Goal: Information Seeking & Learning: Learn about a topic

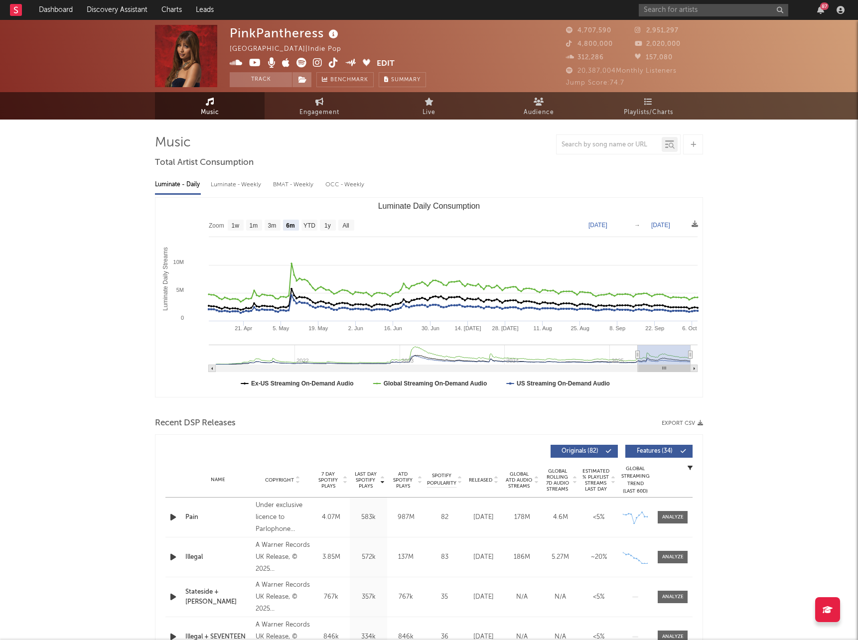
select select "6m"
click at [70, 9] on link "Dashboard" at bounding box center [56, 10] width 48 height 20
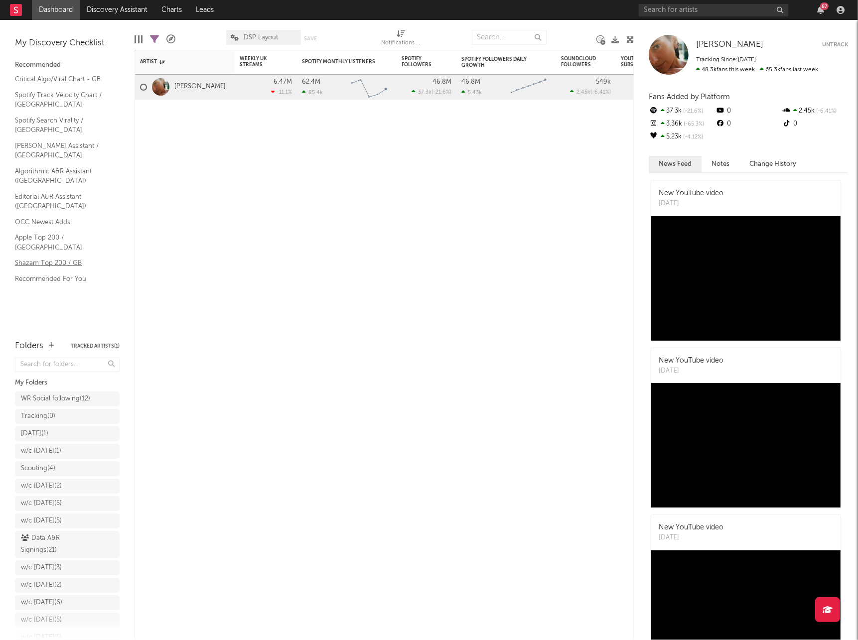
click at [54, 258] on link "Shazam Top 200 / GB" at bounding box center [62, 263] width 95 height 11
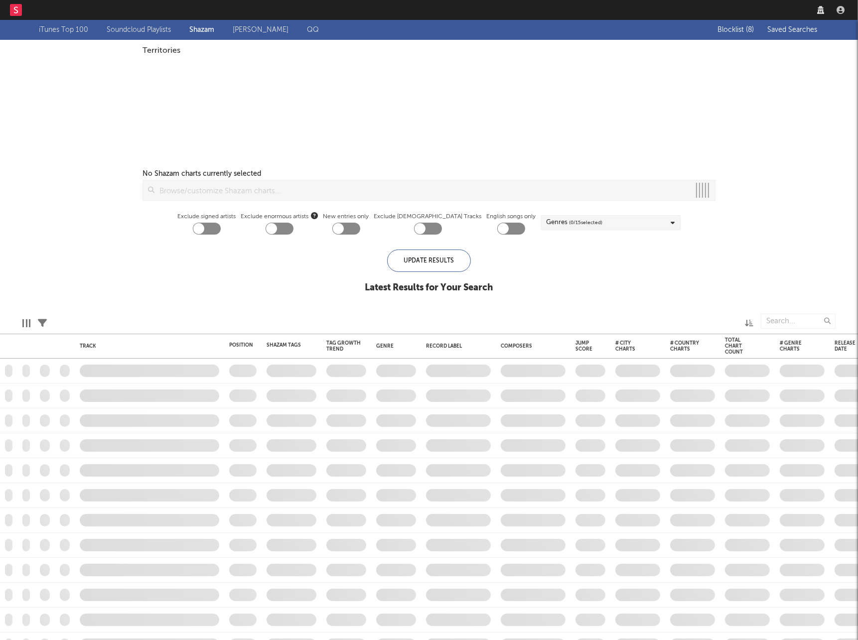
checkbox input "true"
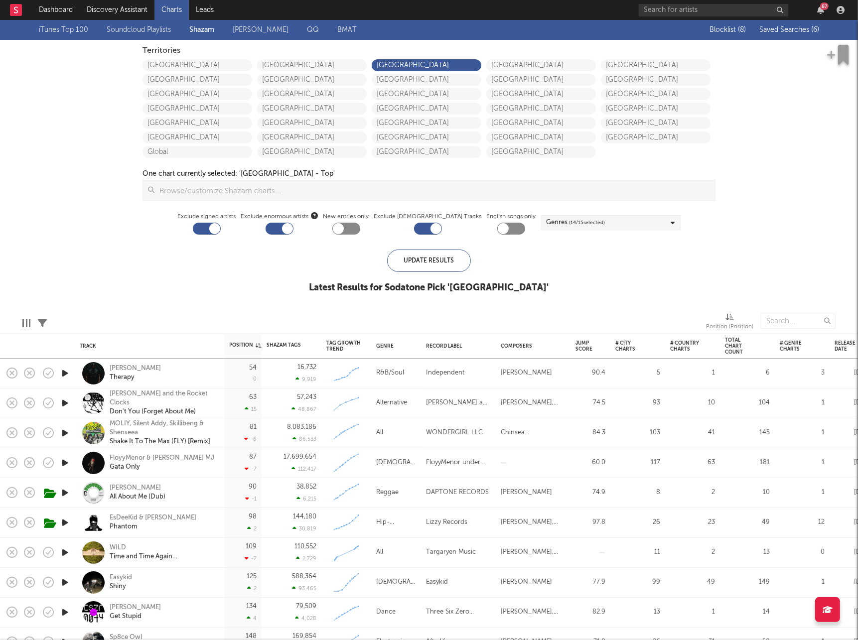
click at [779, 29] on span "Saved Searches ( 6 )" at bounding box center [789, 29] width 60 height 7
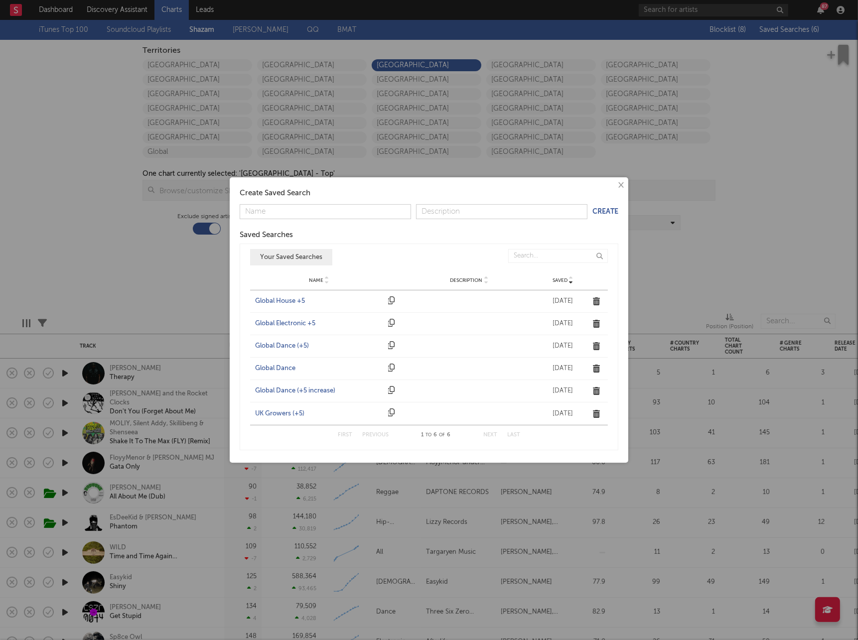
click at [280, 412] on div "UK Growers (+5)" at bounding box center [319, 414] width 128 height 10
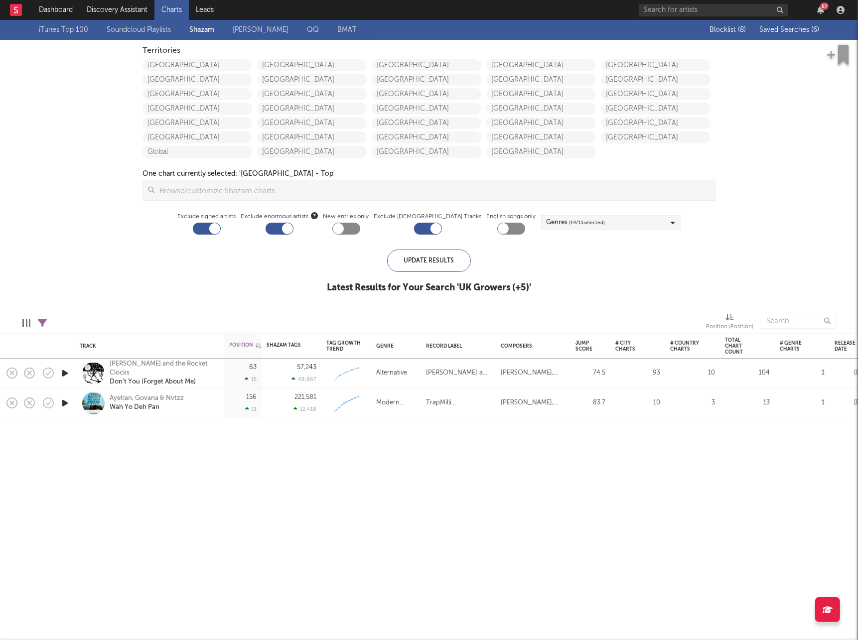
click at [791, 35] on div "Blocklist ( 8 ) Saved Searches ( 6 )" at bounding box center [757, 30] width 125 height 20
click at [788, 32] on span "Saved Searches ( 6 )" at bounding box center [789, 29] width 60 height 7
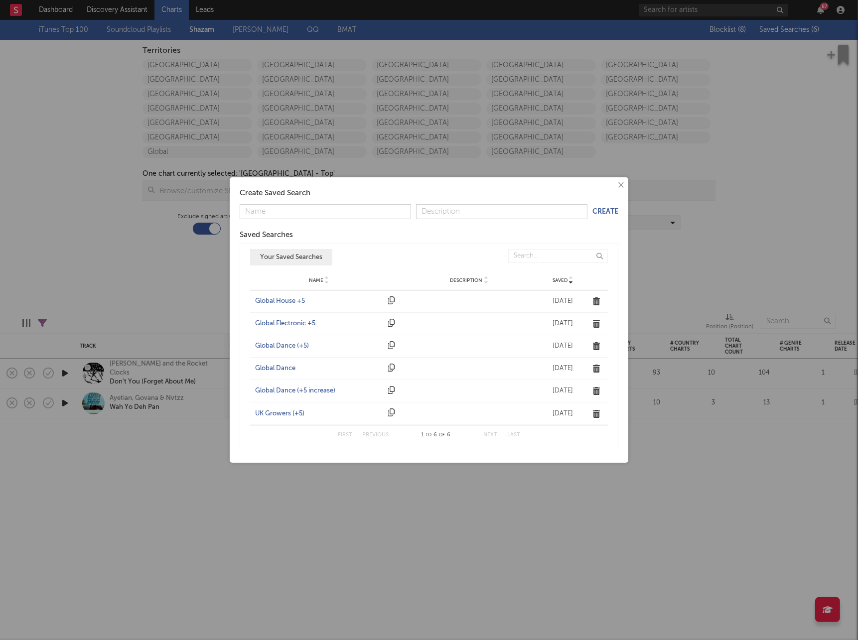
click at [288, 343] on div "Global Dance (+5)" at bounding box center [319, 346] width 128 height 10
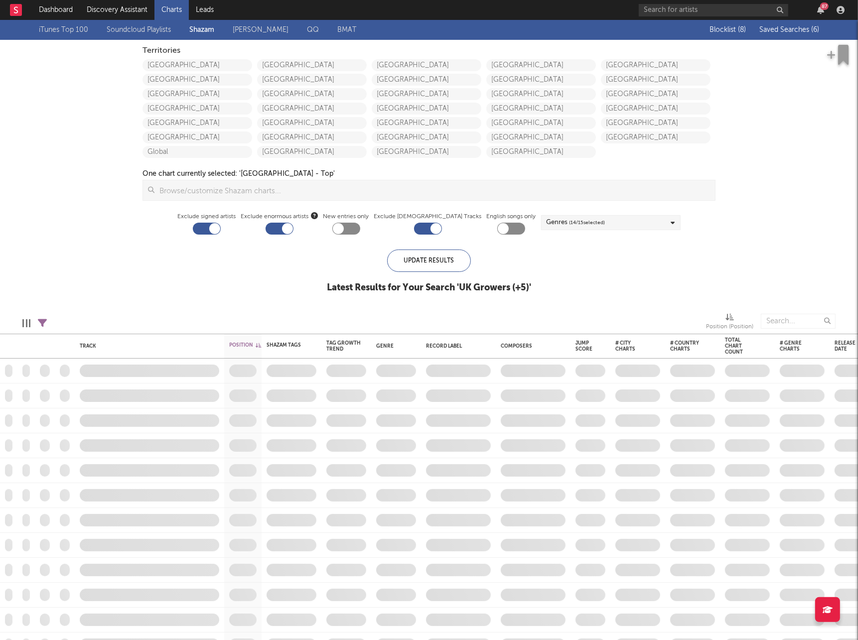
checkbox input "true"
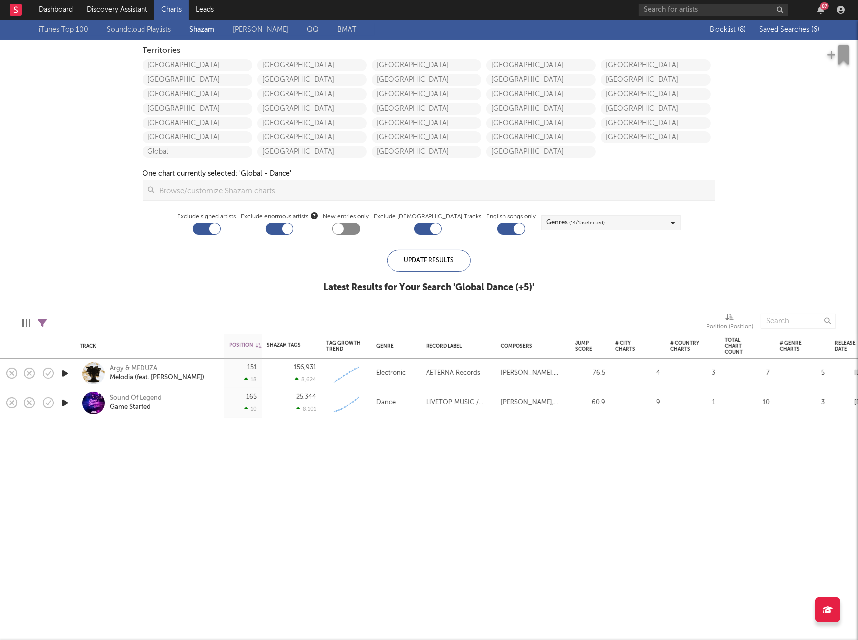
click at [788, 27] on span "Saved Searches ( 6 )" at bounding box center [789, 29] width 60 height 7
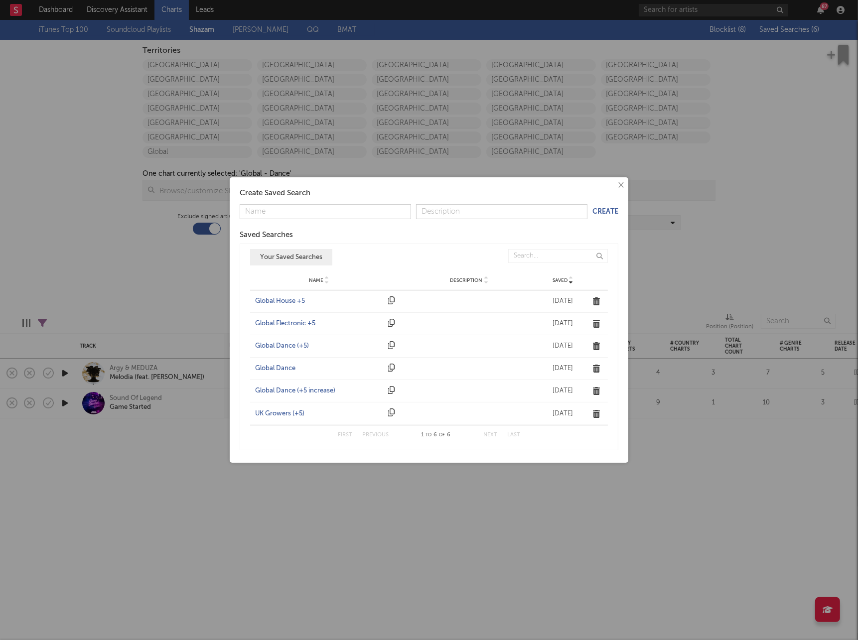
click at [300, 316] on div "Name Global Electronic +5 Description Saved [DATE]" at bounding box center [429, 324] width 358 height 22
click at [299, 322] on div "Global Electronic +5" at bounding box center [319, 324] width 128 height 10
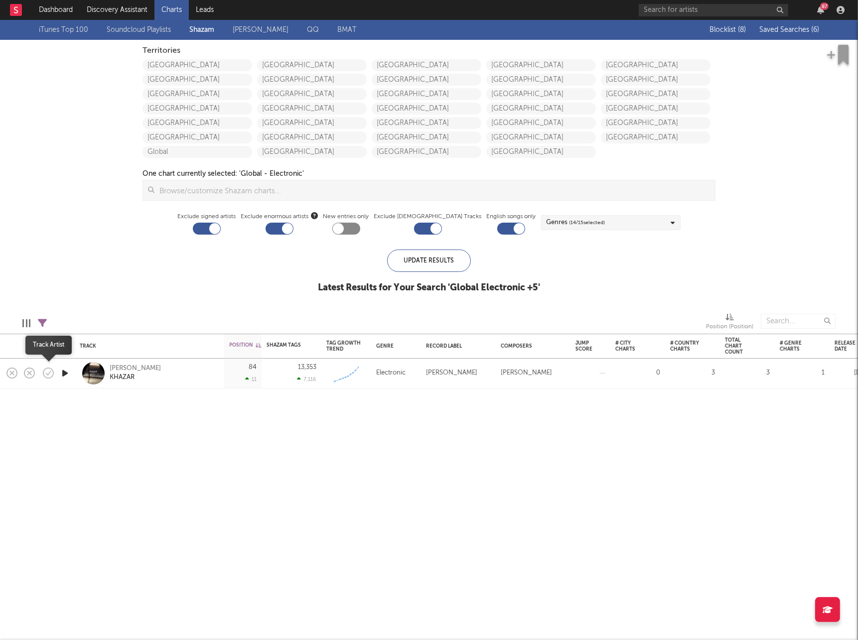
click at [65, 376] on icon "button" at bounding box center [65, 373] width 10 height 12
click at [419, 629] on div "00:00 00:30" at bounding box center [429, 627] width 174 height 25
click at [60, 369] on icon "button" at bounding box center [64, 373] width 9 height 12
click at [804, 33] on button "Saved Searches ( 6 )" at bounding box center [787, 30] width 63 height 8
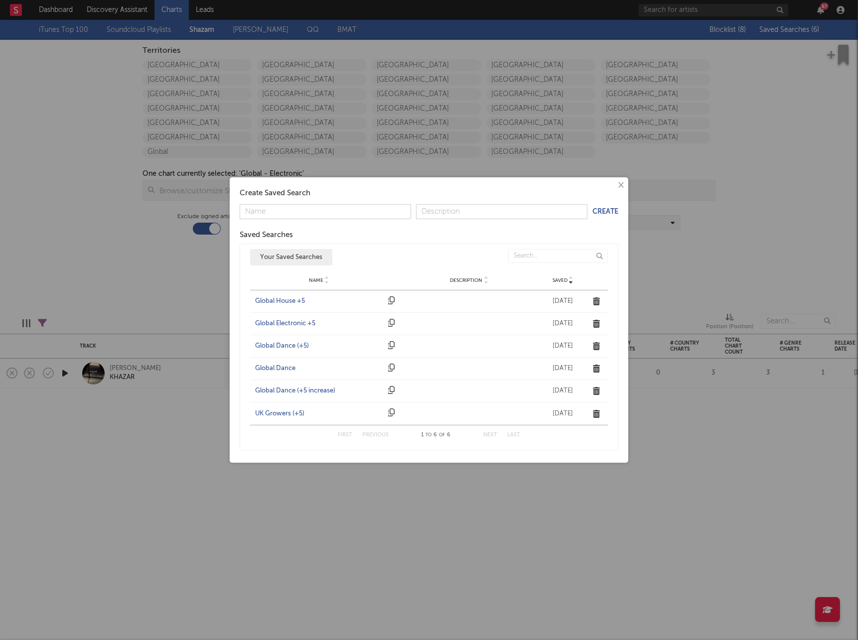
click at [281, 298] on div "Global House +5" at bounding box center [319, 302] width 128 height 10
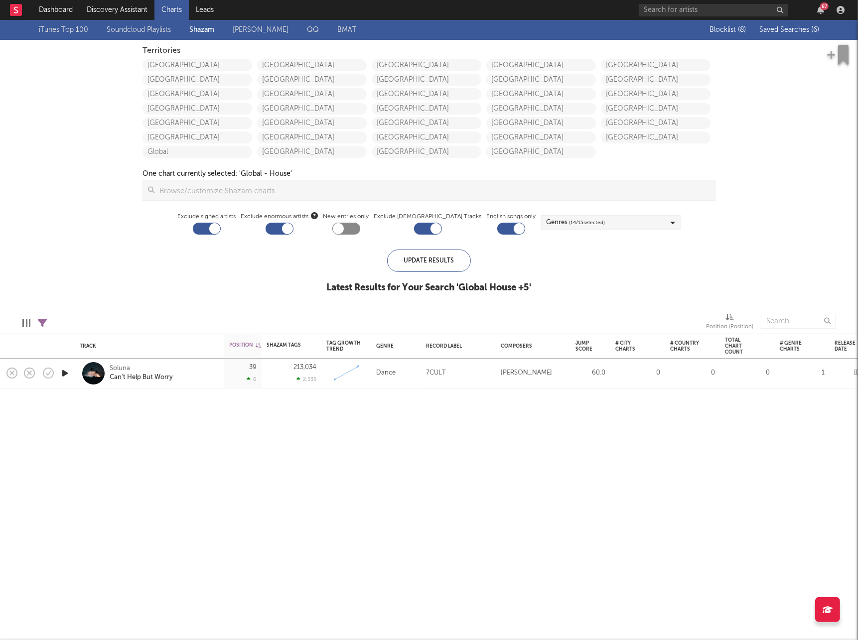
click at [62, 371] on icon "button" at bounding box center [65, 373] width 10 height 12
click at [120, 368] on div "Soluna" at bounding box center [141, 368] width 63 height 9
click at [664, 9] on input "text" at bounding box center [714, 10] width 150 height 12
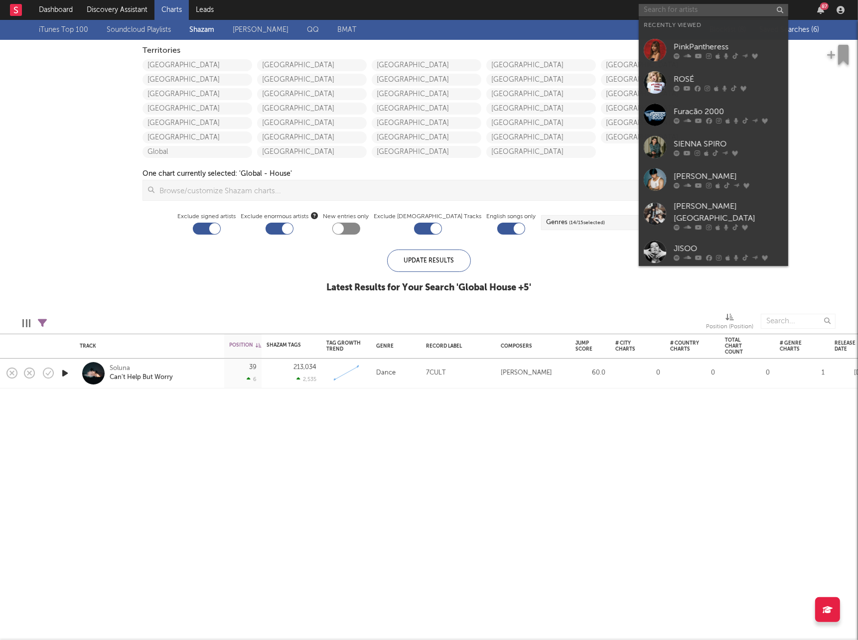
paste input "[URL][DOMAIN_NAME]"
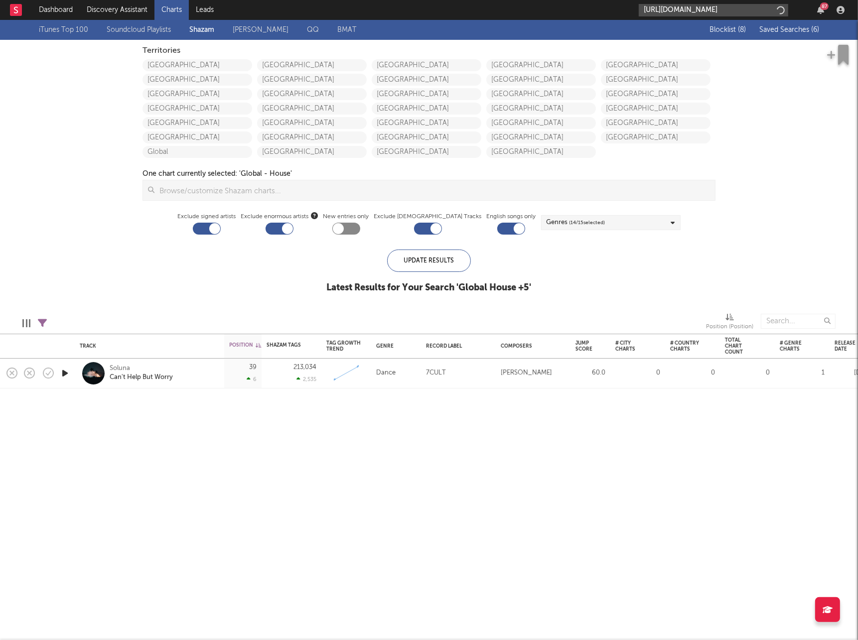
click at [664, 8] on input "[URL][DOMAIN_NAME]" at bounding box center [714, 10] width 150 height 12
type input "[URL][DOMAIN_NAME]"
click at [680, 32] on div "Soluna" at bounding box center [729, 33] width 110 height 12
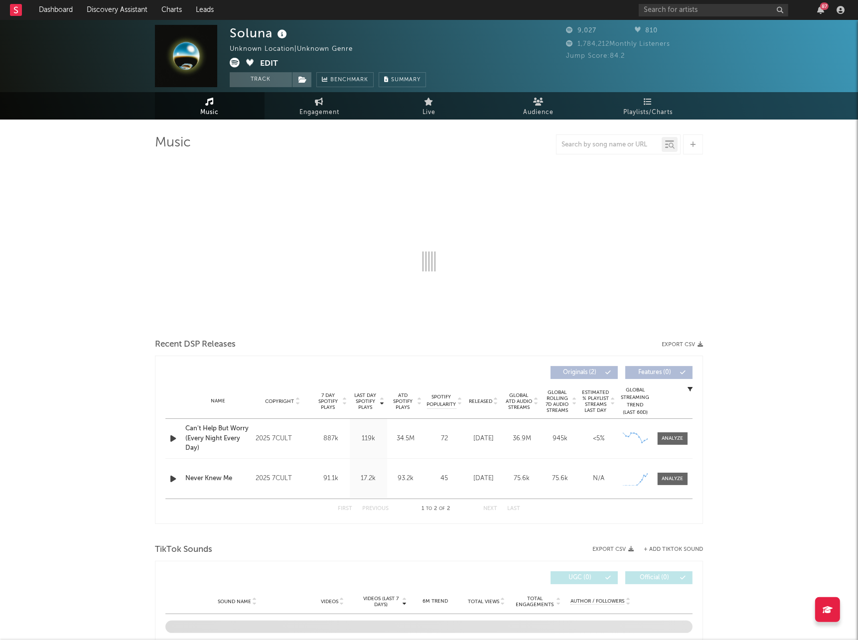
select select "6m"
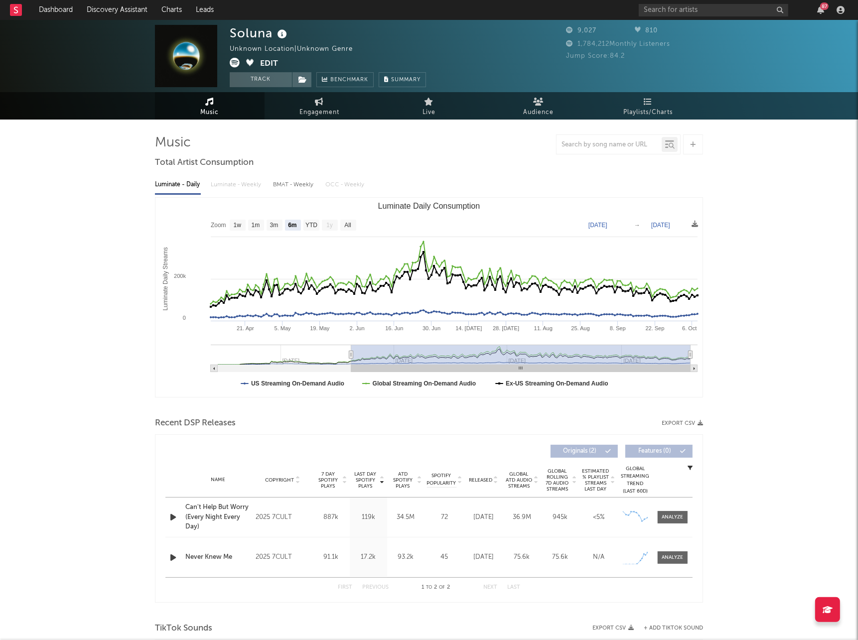
scroll to position [38, 0]
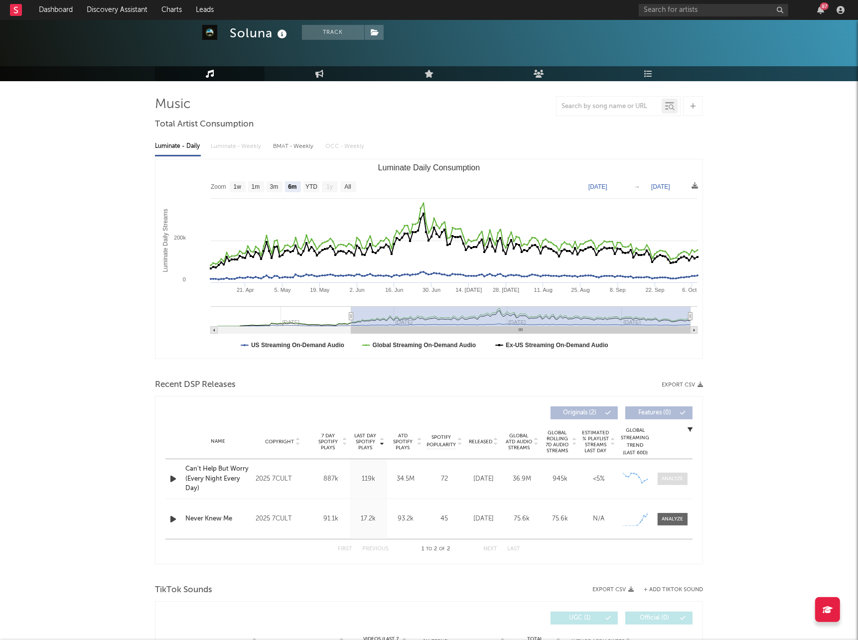
click at [674, 479] on div at bounding box center [672, 478] width 21 height 7
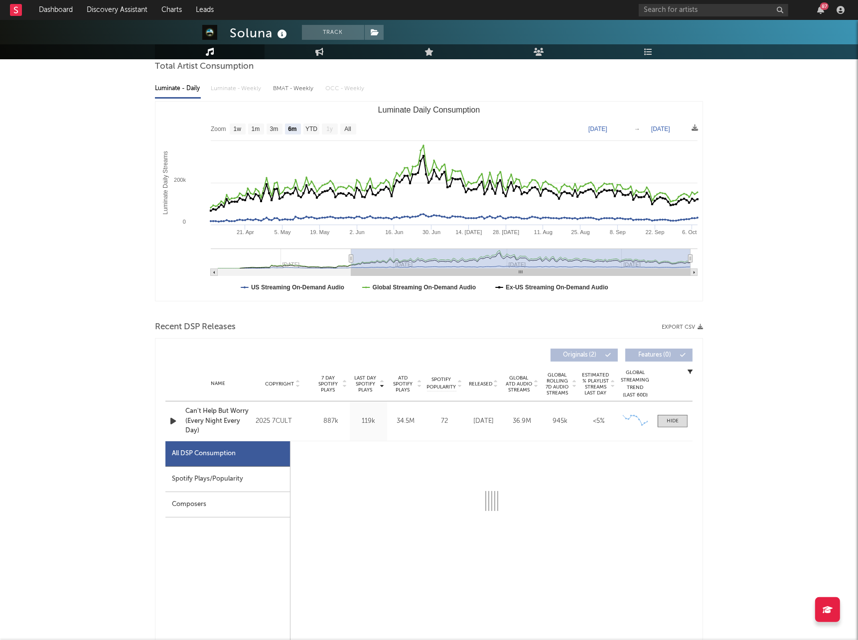
select select "6m"
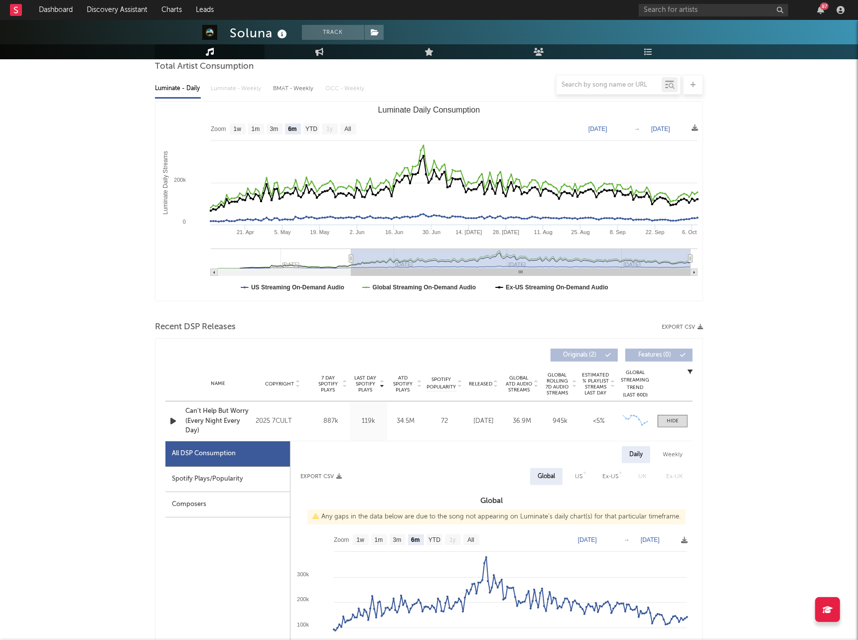
scroll to position [115, 0]
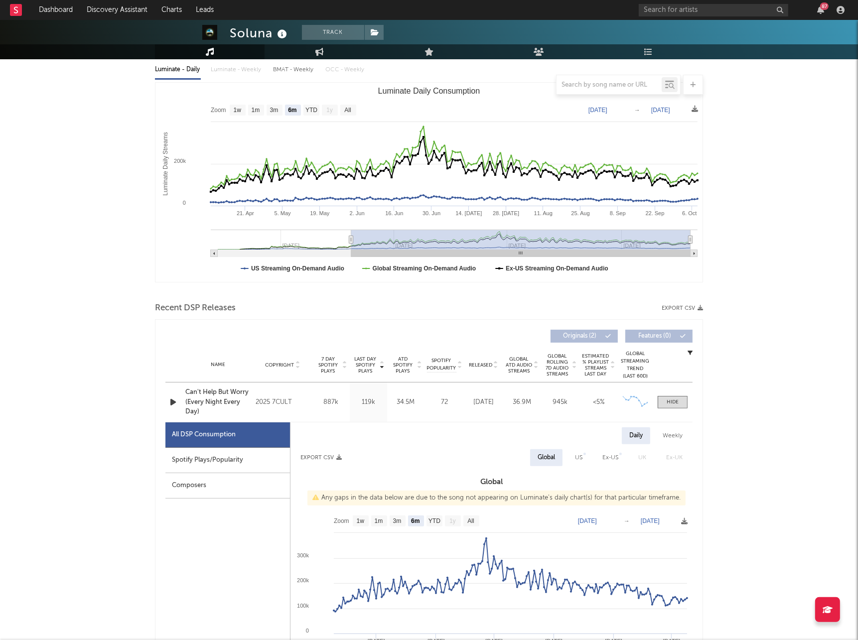
click at [255, 461] on div "Spotify Plays/Popularity" at bounding box center [227, 460] width 125 height 25
select select "6m"
select select "1w"
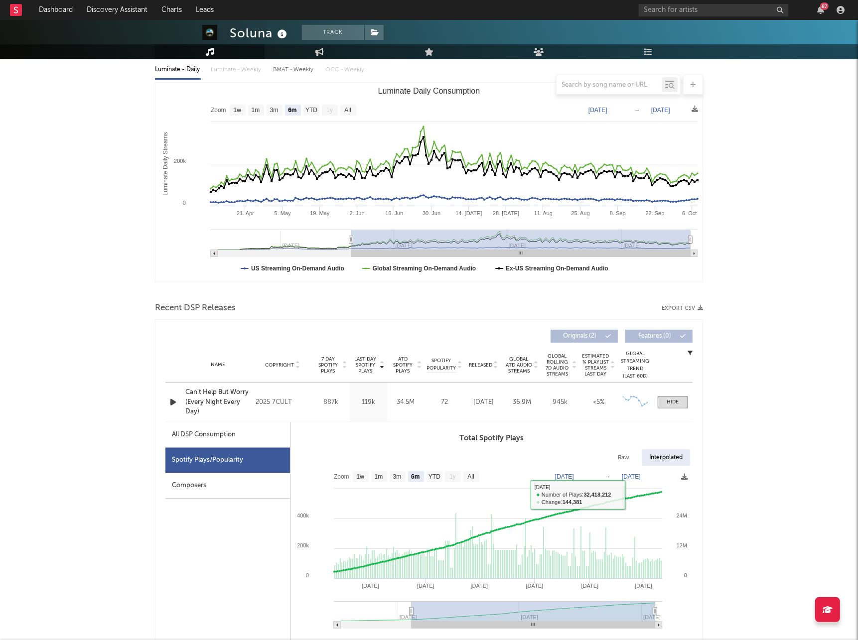
click at [665, 459] on div "Interpolated" at bounding box center [666, 457] width 48 height 17
click at [682, 399] on span at bounding box center [673, 402] width 30 height 12
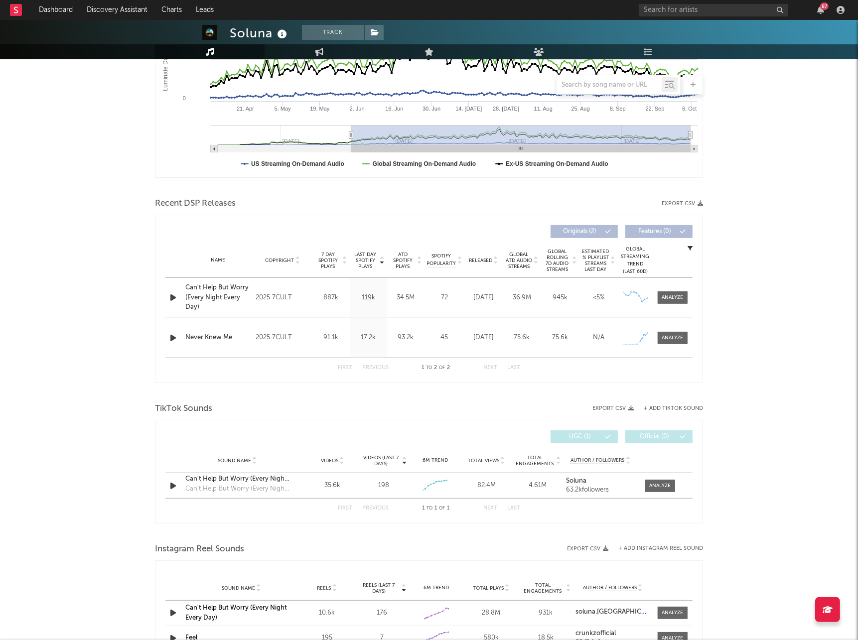
scroll to position [302, 0]
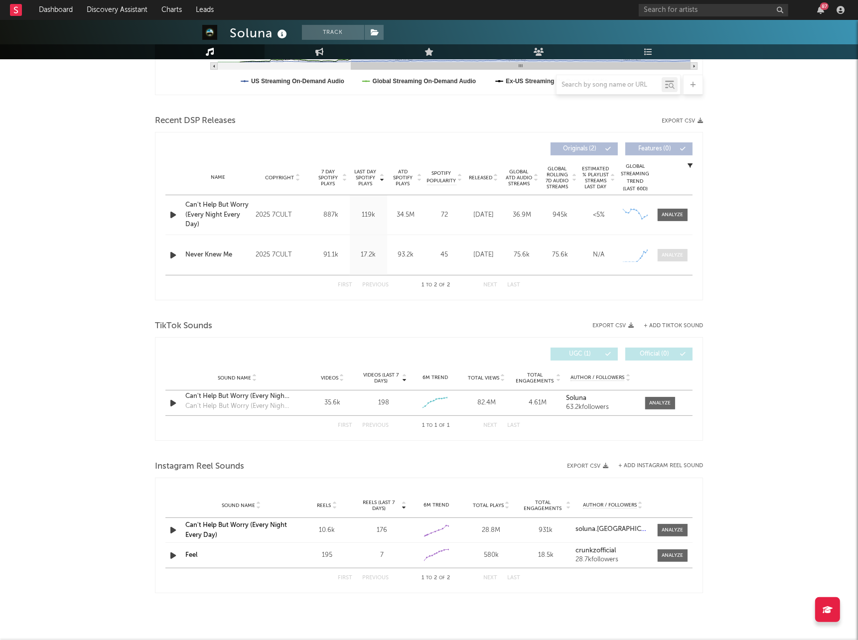
click at [683, 254] on div at bounding box center [672, 255] width 21 height 7
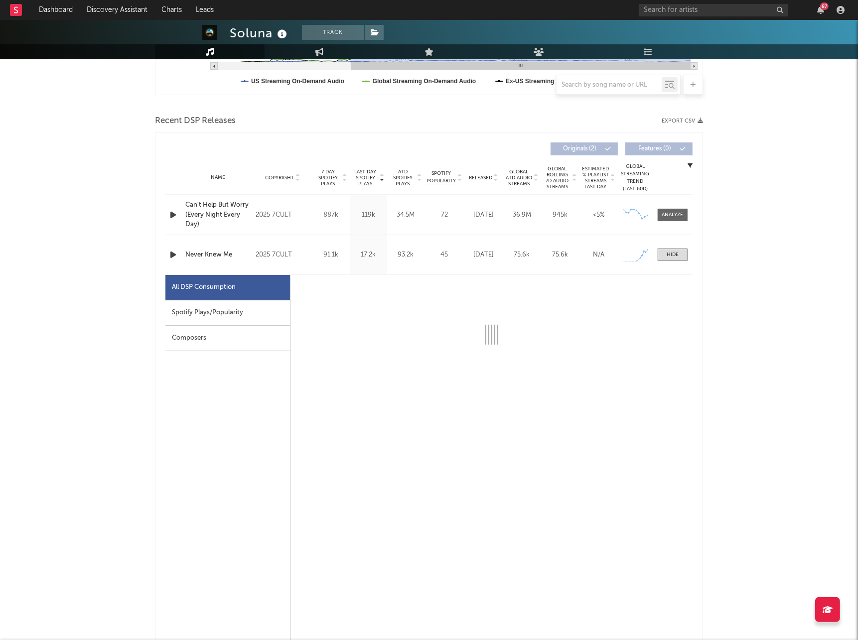
select select "1w"
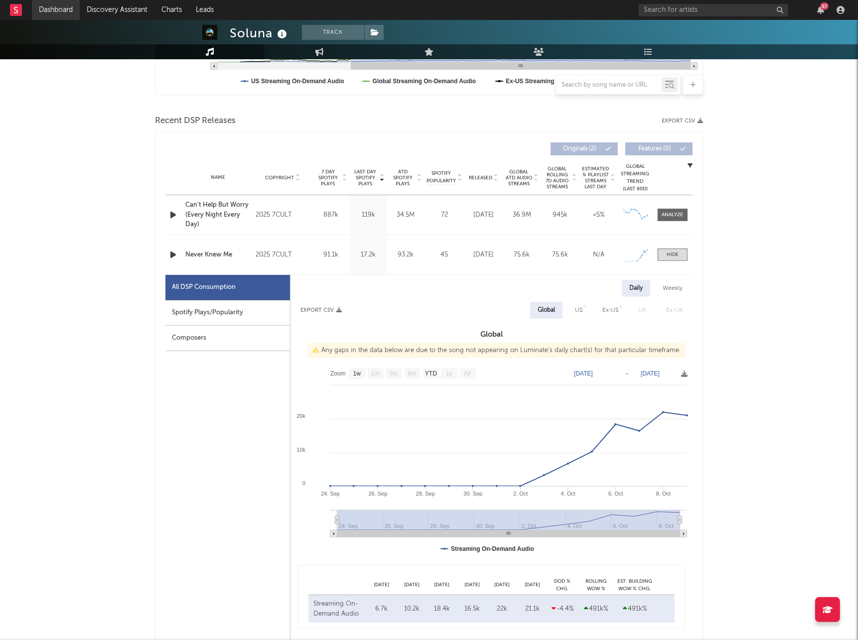
click at [67, 16] on link "Dashboard" at bounding box center [56, 10] width 48 height 20
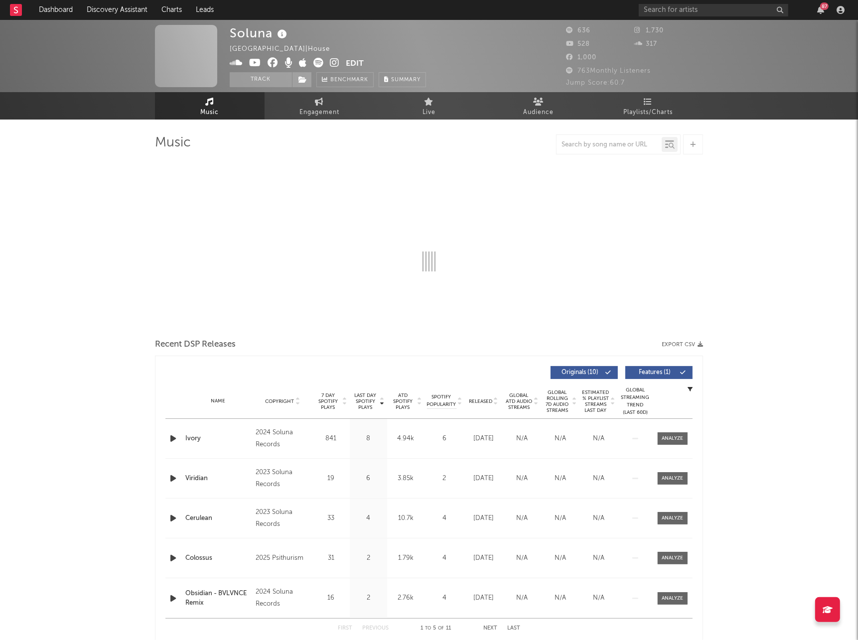
select select "1w"
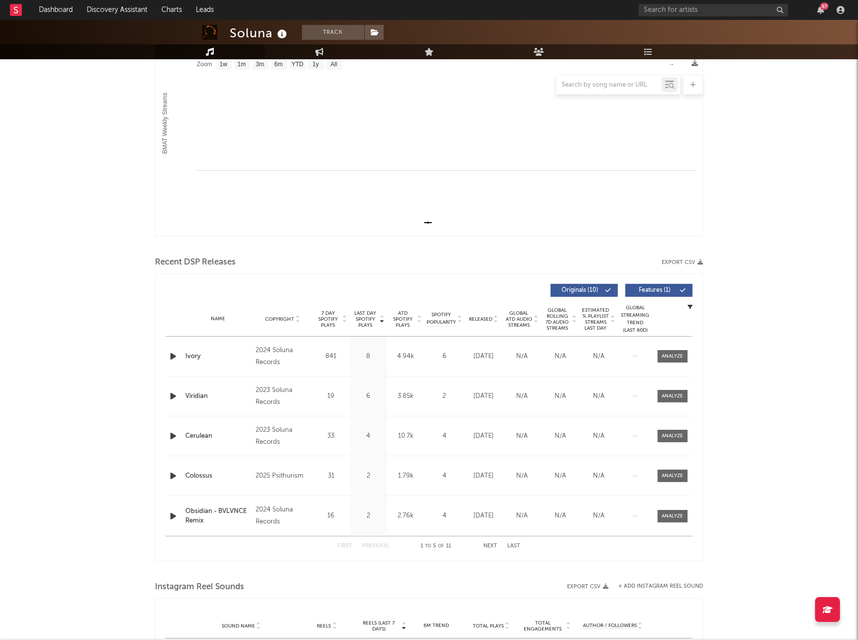
scroll to position [315, 0]
